Goal: Navigation & Orientation: Find specific page/section

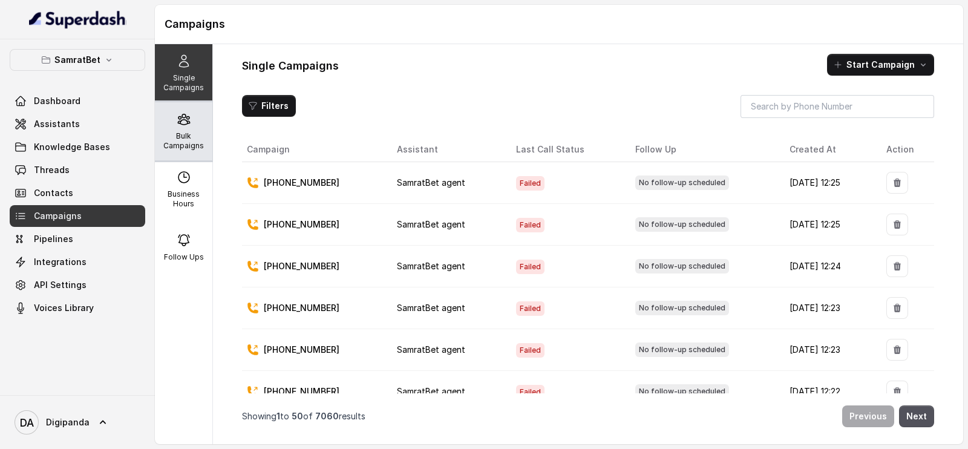
click at [166, 136] on p "Bulk Campaigns" at bounding box center [184, 140] width 48 height 19
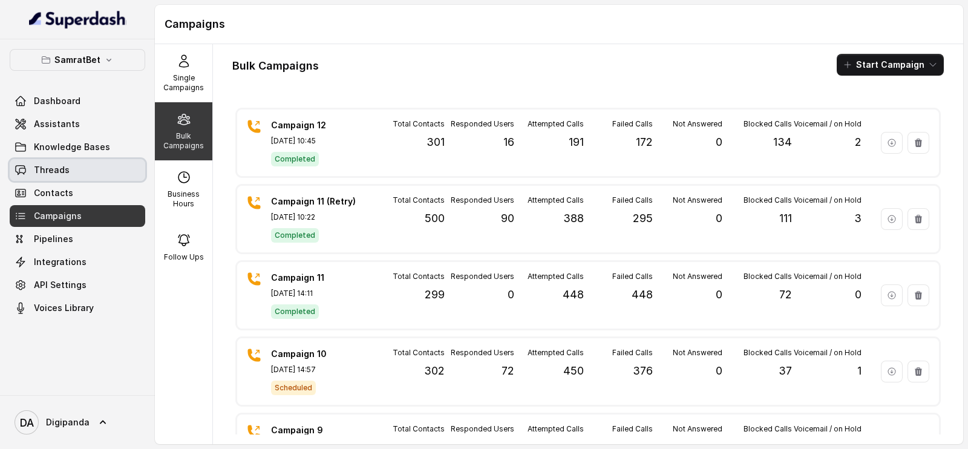
click at [64, 159] on link "Threads" at bounding box center [77, 170] width 135 height 22
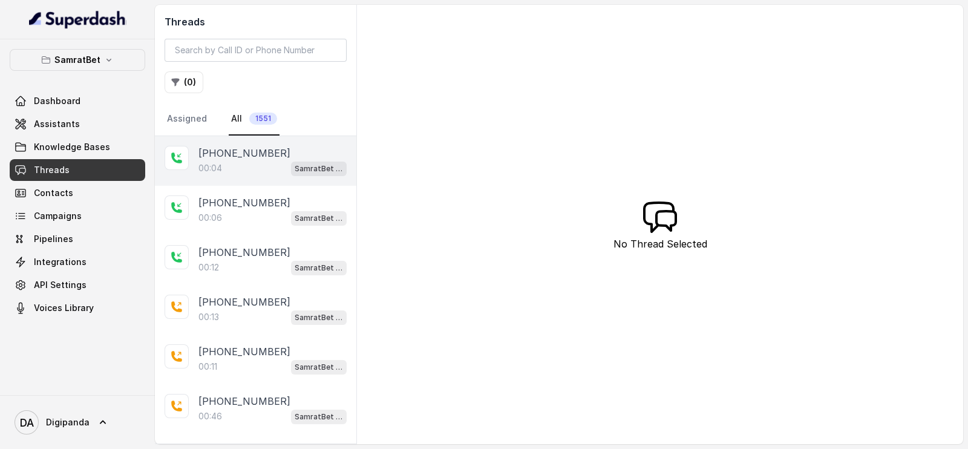
click at [237, 167] on div "00:04 SamratBet agent" at bounding box center [272, 168] width 148 height 16
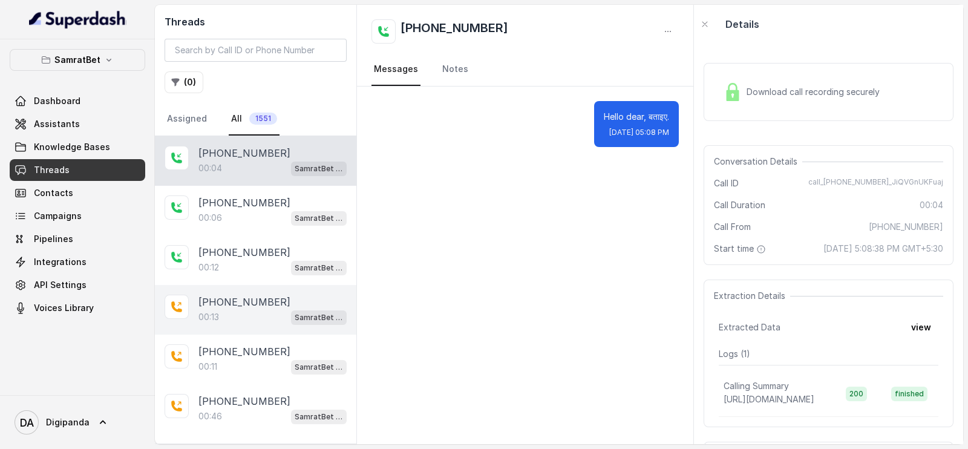
click at [252, 285] on div "+919632182612 00:13 SamratBet agent" at bounding box center [255, 310] width 201 height 50
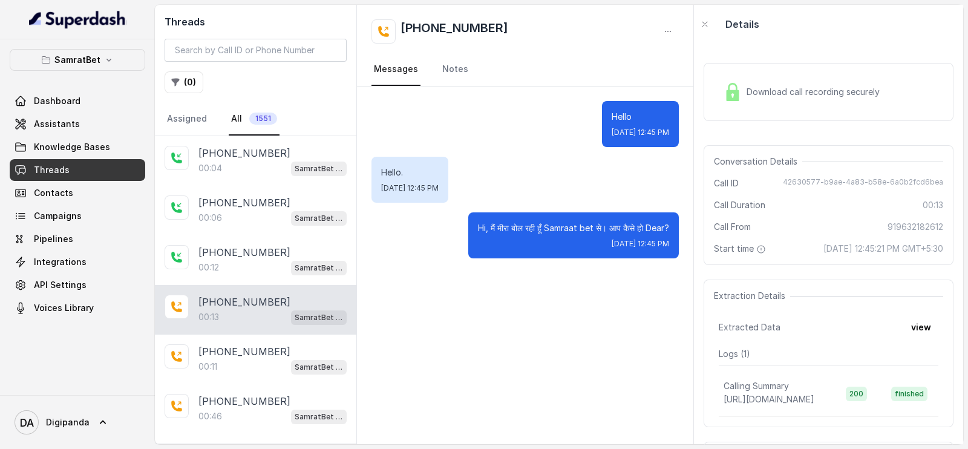
drag, startPoint x: 859, startPoint y: 248, endPoint x: 915, endPoint y: 249, distance: 55.6
click at [915, 249] on span "September 14, 2025 at 12:45:21 PM GMT+5:30" at bounding box center [883, 249] width 120 height 12
click at [91, 120] on link "Assistants" at bounding box center [77, 124] width 135 height 22
